Goal: Task Accomplishment & Management: Use online tool/utility

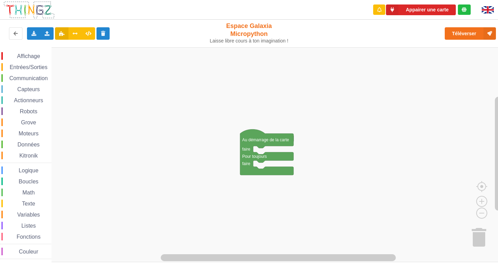
click at [38, 81] on span "Communication" at bounding box center [28, 78] width 40 height 6
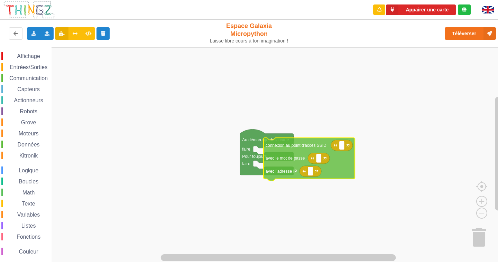
click at [293, 162] on div "Affichage Entrées/Sorties Communication Capteurs Actionneurs Robots Grove Moteu…" at bounding box center [251, 154] width 503 height 215
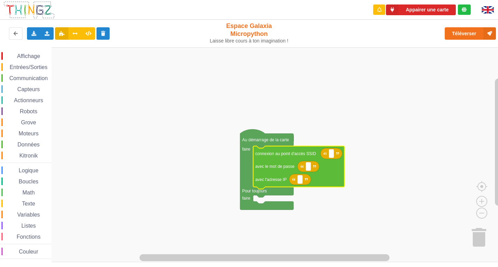
click at [330, 158] on icon "Espace de travail de Blocky" at bounding box center [331, 153] width 22 height 11
click at [332, 158] on rect "Espace de travail de Blocky" at bounding box center [331, 153] width 5 height 9
type input "NETGEAR38"
click at [311, 170] on rect "Espace de travail de Blocky" at bounding box center [308, 166] width 5 height 9
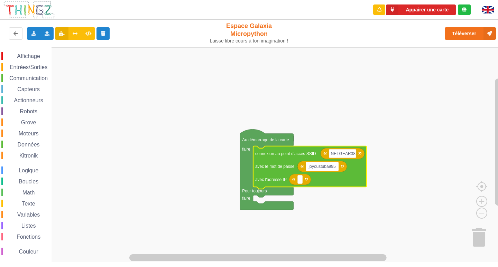
type input "joyoustuba995"
click at [297, 183] on rect "Espace de travail de Blocky" at bounding box center [299, 179] width 5 height 9
type input "[TECHNICAL_ID]"
click at [325, 212] on rect "Espace de travail de Blocky" at bounding box center [251, 154] width 503 height 215
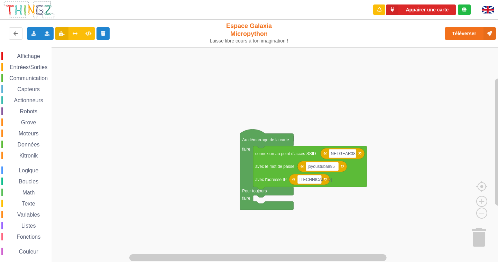
click at [275, 199] on rect "Espace de travail de Blocky" at bounding box center [251, 154] width 503 height 215
drag, startPoint x: 19, startPoint y: 69, endPoint x: 15, endPoint y: 74, distance: 6.4
click at [19, 70] on span "Entrées/Sorties" at bounding box center [29, 67] width 40 height 6
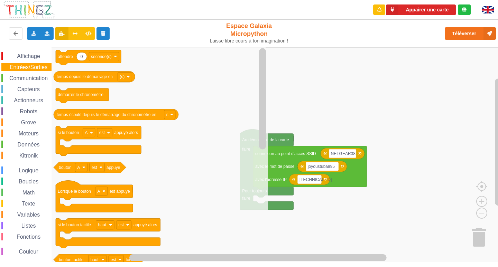
click at [28, 75] on div "Communication" at bounding box center [26, 78] width 50 height 8
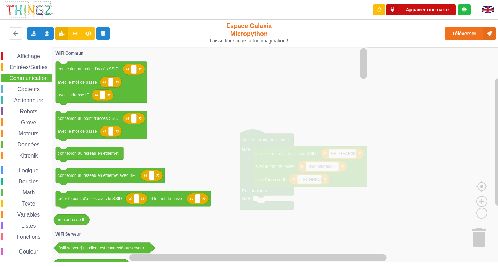
click at [441, 10] on button "Appairer une carte" at bounding box center [421, 9] width 70 height 11
click at [399, 93] on rect "Espace de travail de Blocky" at bounding box center [251, 154] width 503 height 215
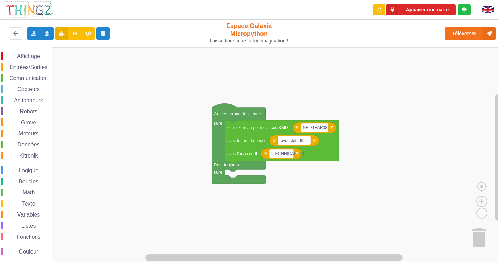
click at [274, 161] on div "Affichage Entrées/Sorties Communication Capteurs Actionneurs Robots Grove Moteu…" at bounding box center [251, 154] width 503 height 215
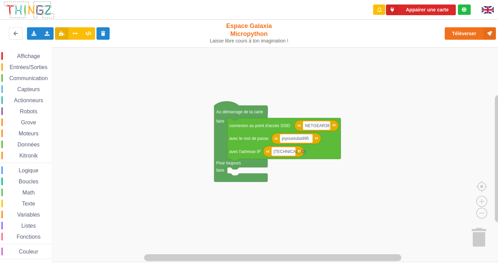
click at [36, 73] on div "Affichage Entrées/Sorties Communication Capteurs Actionneurs Robots Grove Moteu…" at bounding box center [25, 155] width 51 height 207
click at [39, 76] on span "Communication" at bounding box center [28, 78] width 40 height 6
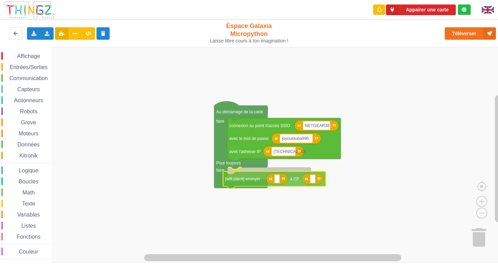
click at [286, 184] on div "Affichage Entrées/Sorties Communication Capteurs Actionneurs Robots Grove Moteu…" at bounding box center [251, 154] width 503 height 215
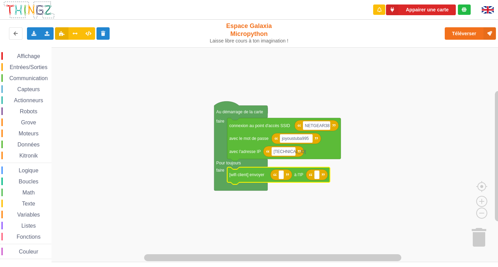
click at [40, 79] on span "Communication" at bounding box center [28, 78] width 40 height 6
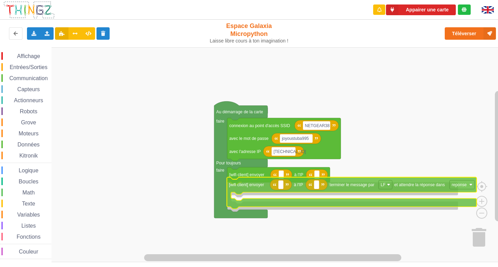
click at [422, 189] on div "Affichage Entrées/Sorties Communication Capteurs Actionneurs Robots Grove Moteu…" at bounding box center [251, 154] width 503 height 215
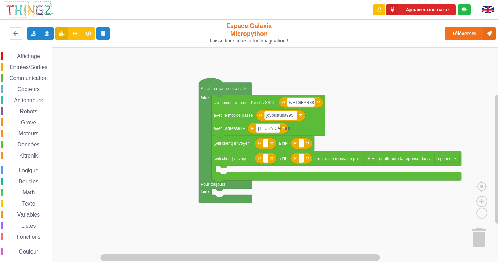
click at [271, 168] on div "Affichage Entrées/Sorties Communication Capteurs Actionneurs Robots Grove Moteu…" at bounding box center [251, 154] width 503 height 215
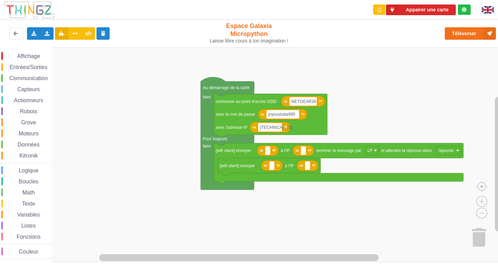
click at [284, 236] on rect "Espace de travail de Blocky" at bounding box center [251, 154] width 503 height 215
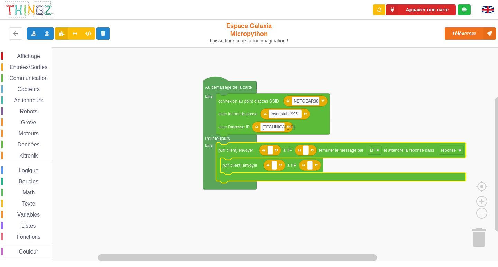
click at [308, 150] on rect "Espace de travail de Blocky" at bounding box center [305, 150] width 5 height 9
type input "[TECHNICAL_ID]"
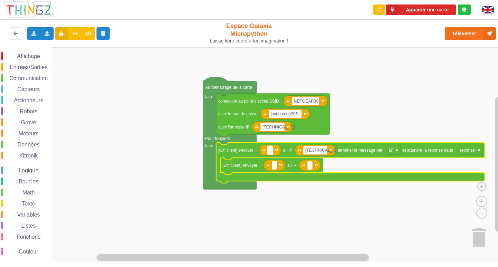
click at [270, 150] on g "Espace de travail de Blocky" at bounding box center [269, 150] width 5 height 9
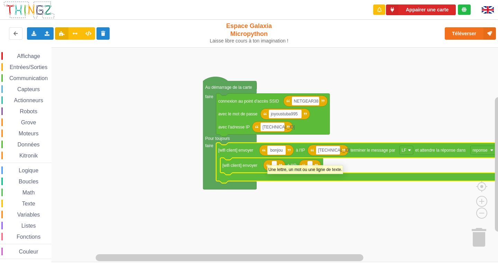
type input "bonjour"
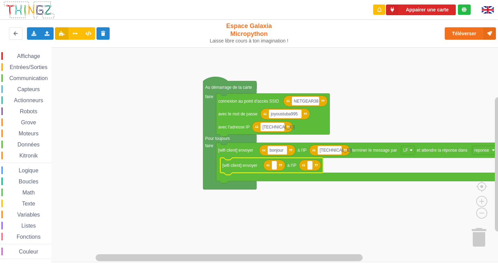
click at [271, 168] on icon "Espace de travail de Blocky" at bounding box center [274, 165] width 22 height 11
click at [273, 168] on rect "Espace de travail de Blocky" at bounding box center [273, 165] width 5 height 9
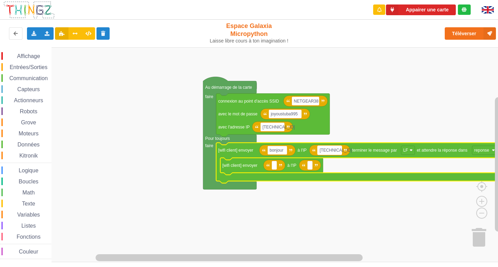
click at [337, 150] on rect "Espace de travail de Blocky" at bounding box center [329, 150] width 24 height 9
click at [341, 150] on input "[TECHNICAL_ID]" at bounding box center [329, 150] width 24 height 9
type input "[TECHNICAL_ID] [PERSON_NAME] et [PERSON_NAME]"
click at [322, 198] on rect "Espace de travail de Blocky" at bounding box center [251, 154] width 503 height 215
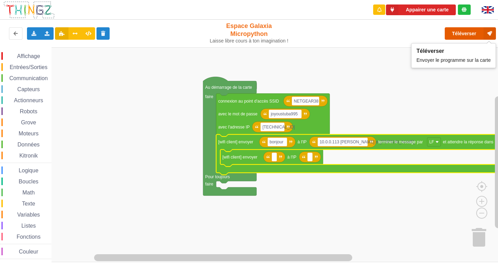
click at [463, 36] on button "Téléverser" at bounding box center [469, 33] width 51 height 12
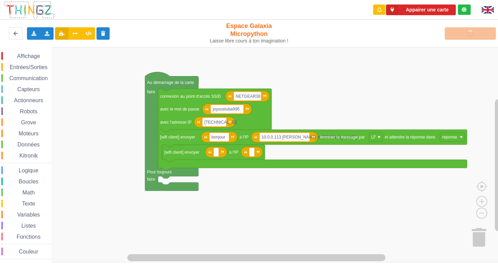
click at [96, 126] on div "Affichage Entrées/Sorties Communication Capteurs Actionneurs Robots Grove Moteu…" at bounding box center [251, 154] width 503 height 215
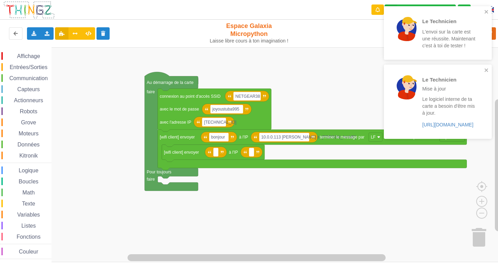
click at [282, 250] on rect "Espace de travail de Blocky" at bounding box center [251, 154] width 503 height 215
click at [483, 11] on div "Le Technicien L'envoi sur la carte est une réussite. Maintenant c'est à toi de …" at bounding box center [434, 33] width 97 height 48
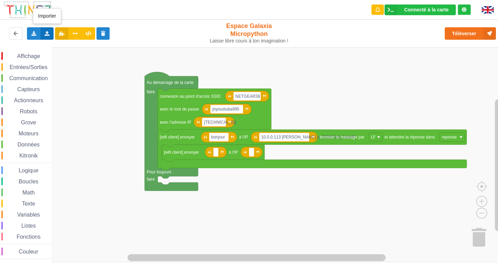
click at [47, 34] on icon at bounding box center [47, 33] width 6 height 4
click at [33, 34] on icon at bounding box center [34, 33] width 6 height 4
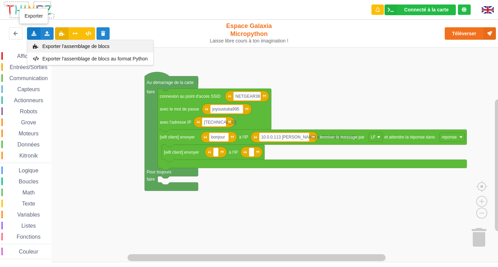
click at [67, 48] on span "Exporter l'assemblage de blocs" at bounding box center [76, 47] width 67 height 6
click at [34, 34] on icon at bounding box center [34, 33] width 6 height 4
click at [42, 43] on div "Exporter l'assemblage de blocs" at bounding box center [90, 46] width 126 height 12
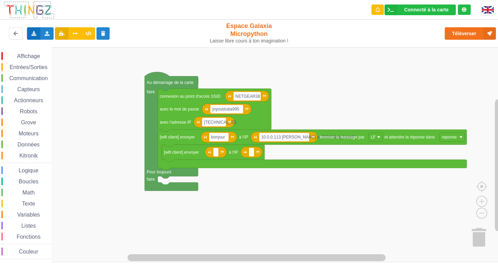
click at [28, 35] on div "Exporter l'assemblage de blocs Exporter l'assemblage de blocs au format Python" at bounding box center [33, 33] width 13 height 12
click at [50, 48] on span "Exporter l'assemblage de blocs" at bounding box center [76, 47] width 67 height 6
click at [30, 32] on div "Exporter l'assemblage de blocs Exporter l'assemblage de blocs au format Python" at bounding box center [33, 33] width 13 height 12
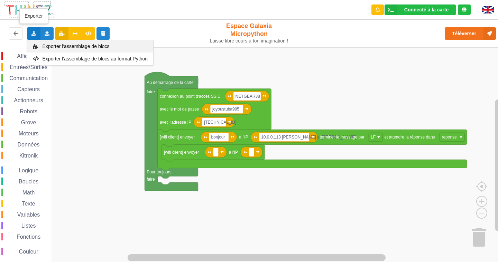
click at [48, 44] on span "Exporter l'assemblage de blocs" at bounding box center [76, 47] width 67 height 6
click at [34, 30] on div "Exporter l'assemblage de blocs Exporter l'assemblage de blocs au format Python" at bounding box center [33, 33] width 13 height 12
click at [48, 47] on span "Exporter l'assemblage de blocs" at bounding box center [76, 47] width 67 height 6
click at [32, 33] on icon at bounding box center [34, 33] width 6 height 4
click at [51, 49] on span "Exporter l'assemblage de blocs" at bounding box center [76, 47] width 67 height 6
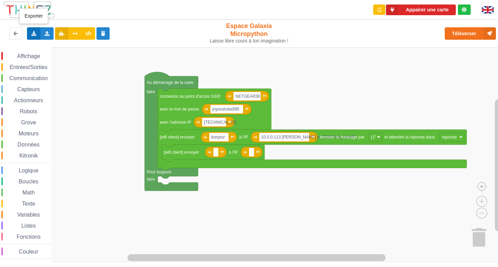
click at [35, 35] on icon at bounding box center [34, 33] width 6 height 4
click at [82, 45] on span "Exporter l'assemblage de blocs" at bounding box center [76, 47] width 67 height 6
